Goal: Find specific page/section

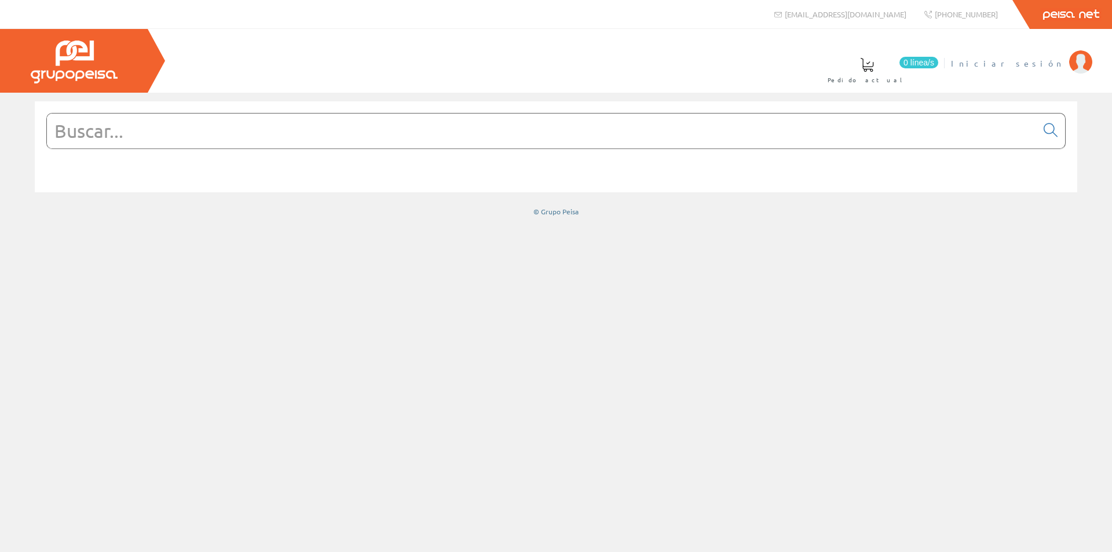
click at [1023, 62] on span "Iniciar sesión" at bounding box center [1007, 63] width 112 height 12
click at [739, 142] on input "text" at bounding box center [541, 130] width 989 height 35
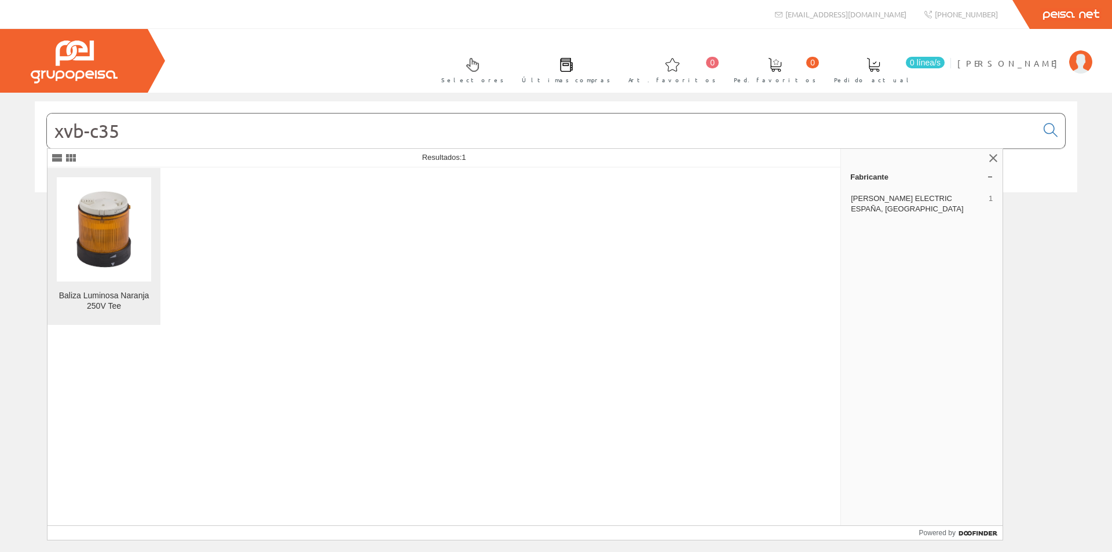
type input "xvb-c35"
click at [133, 248] on img at bounding box center [104, 229] width 94 height 94
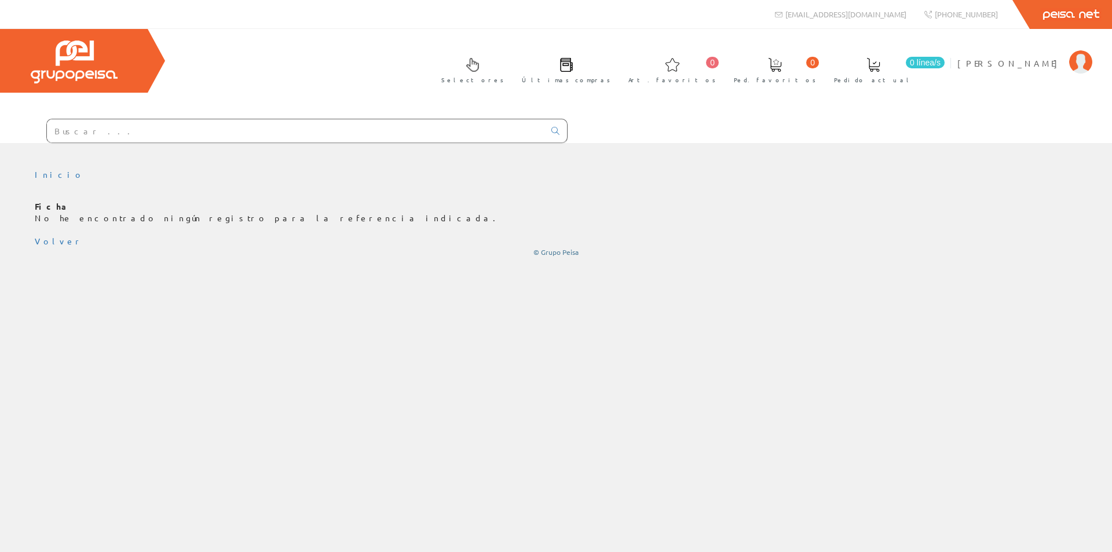
click at [208, 133] on input "text" at bounding box center [295, 130] width 497 height 23
